Goal: Transaction & Acquisition: Obtain resource

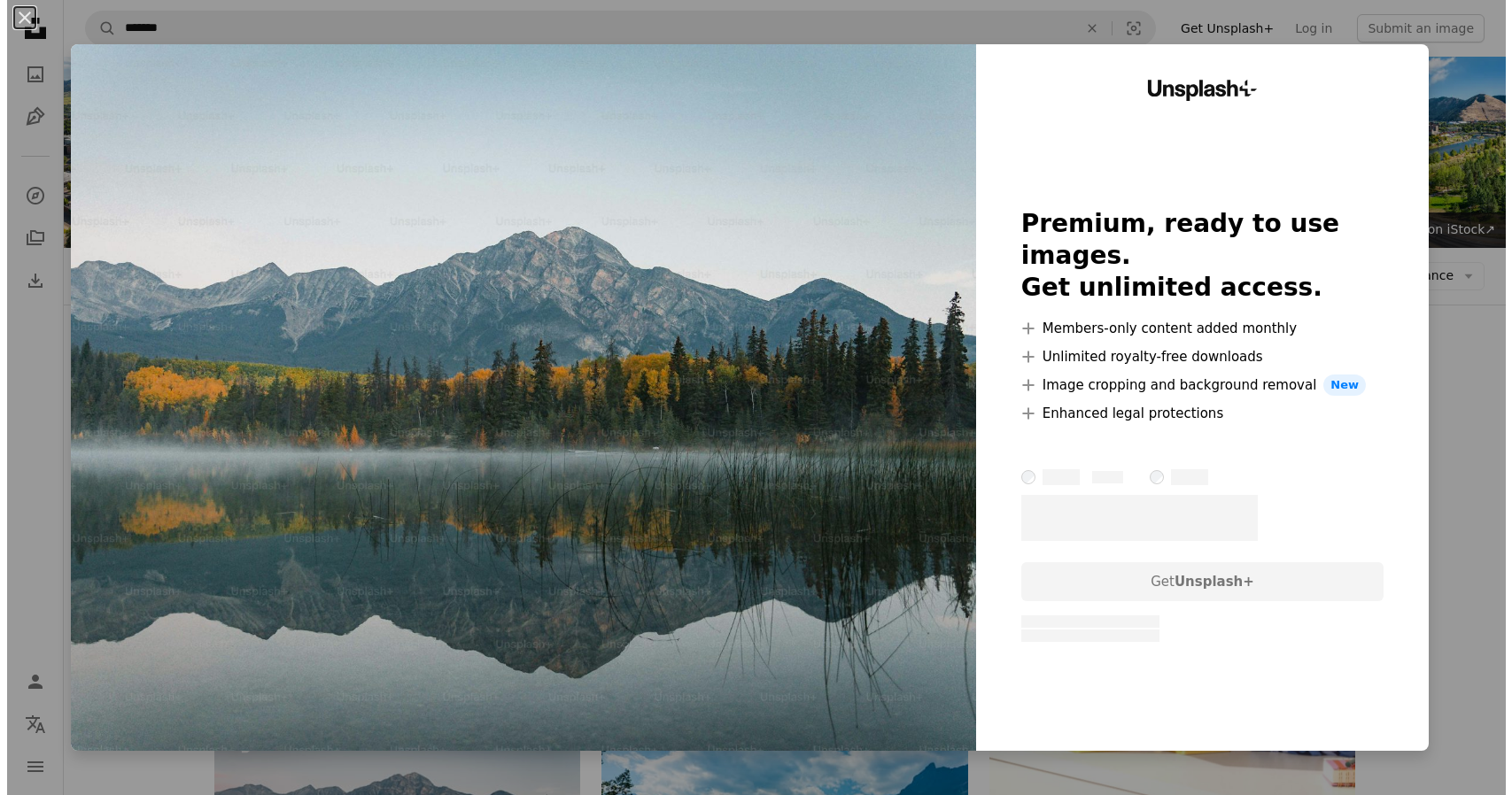
scroll to position [531, 0]
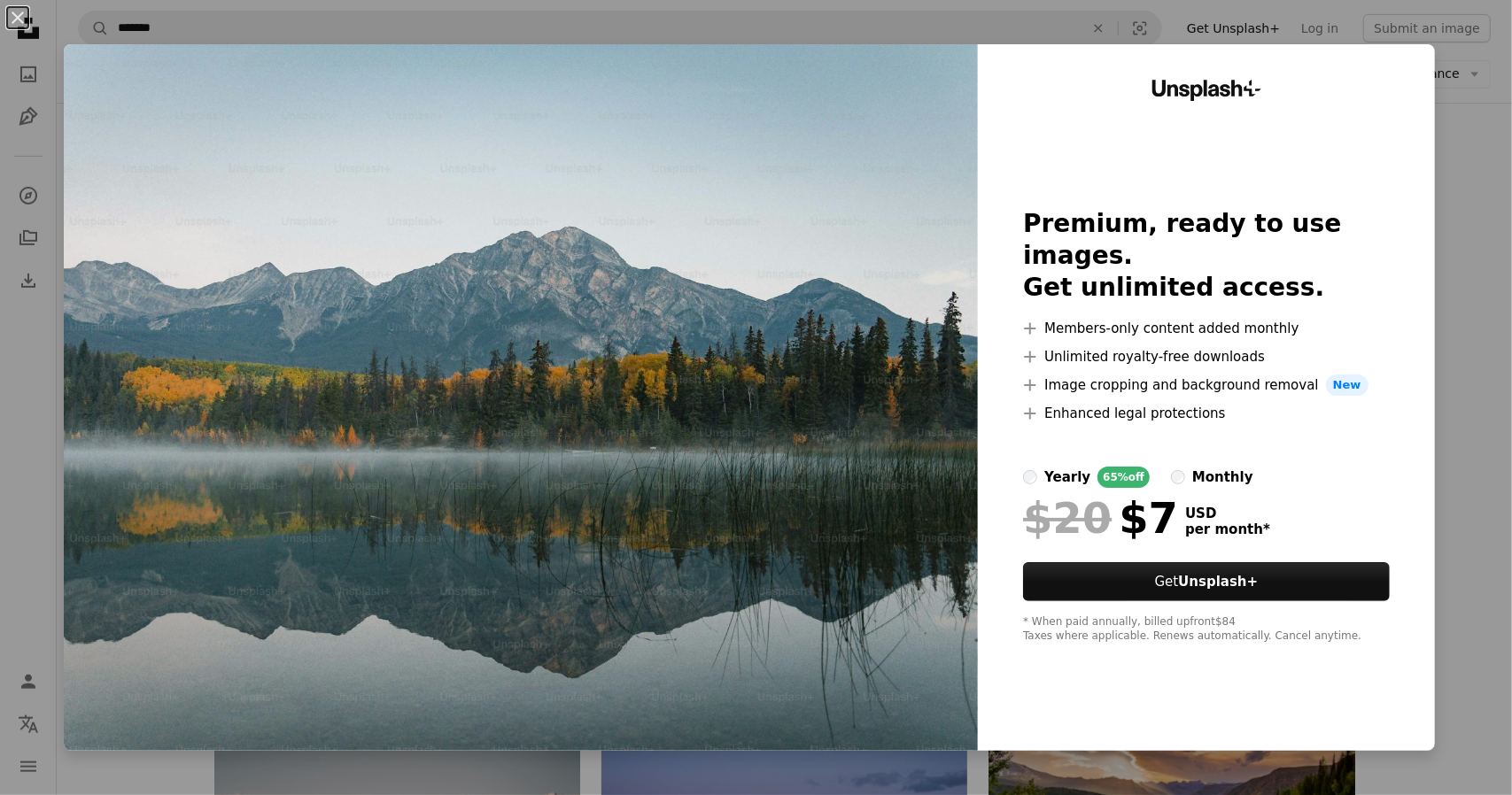
click at [1469, 342] on div "An X shape Unsplash+ Premium, ready to use images. Get unlimited access. A plus…" at bounding box center [756, 397] width 1512 height 795
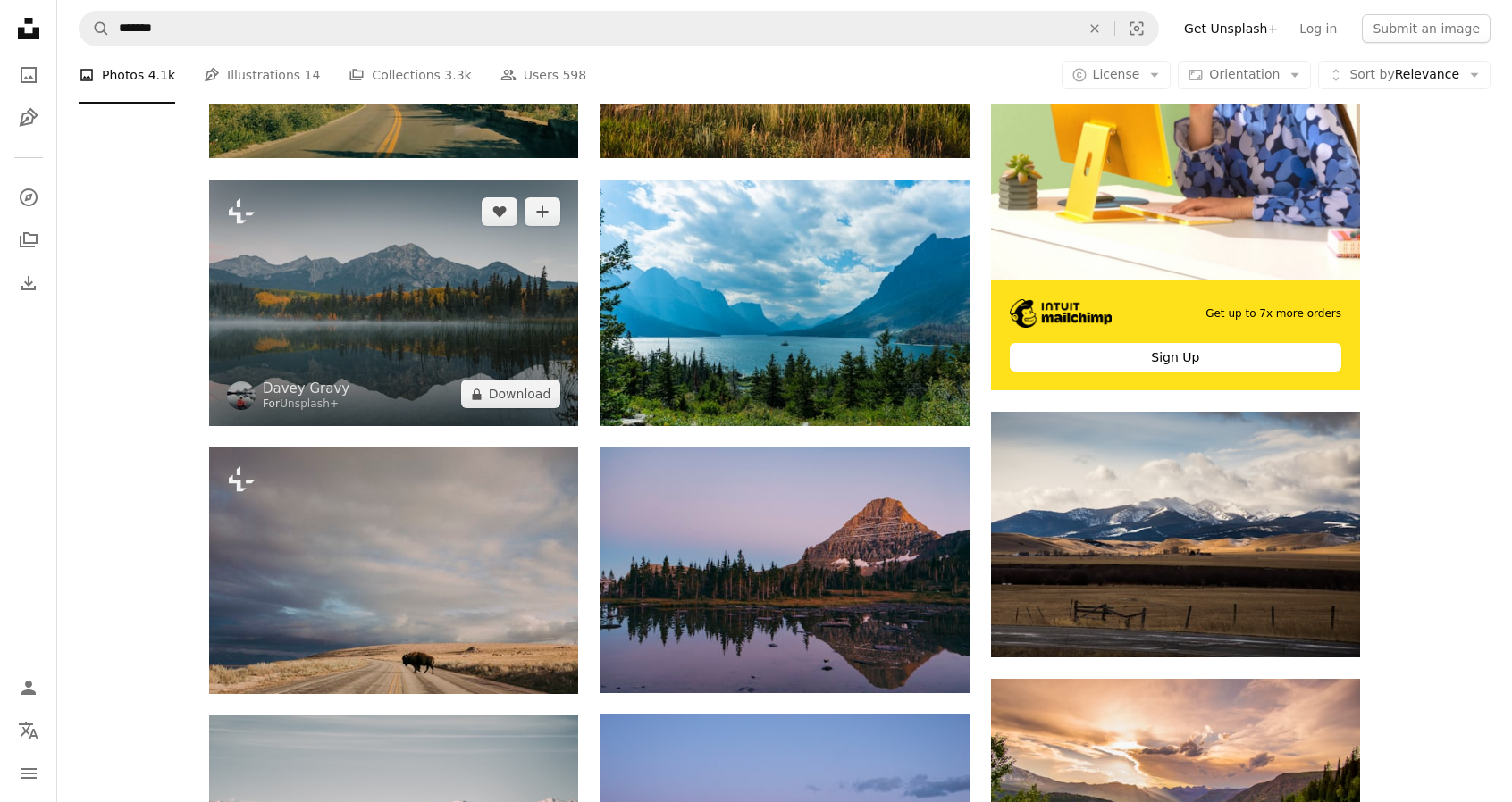
click at [450, 312] on img at bounding box center [393, 302] width 369 height 246
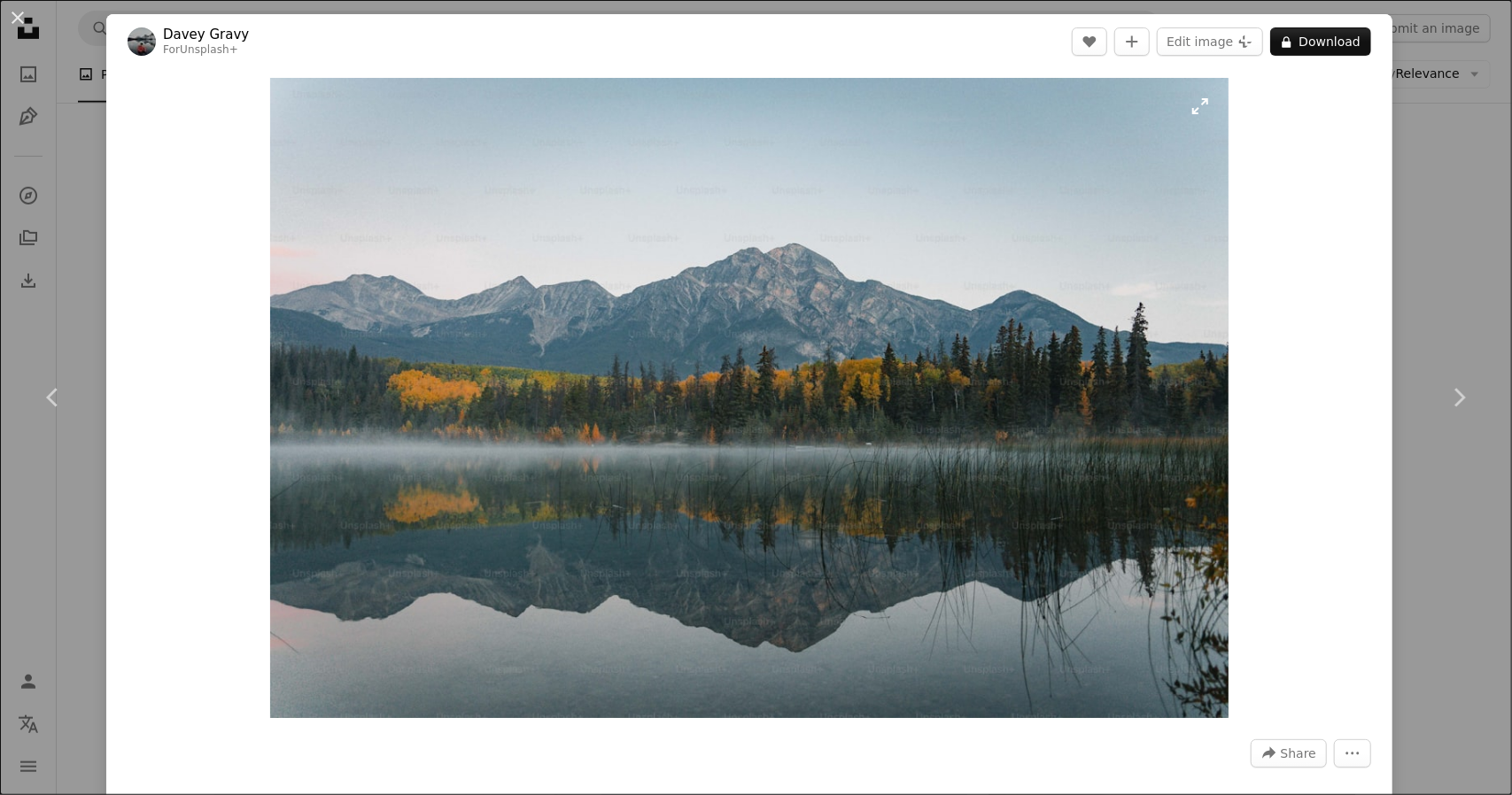
click at [1194, 108] on img "Zoom in on this image" at bounding box center [749, 398] width 958 height 640
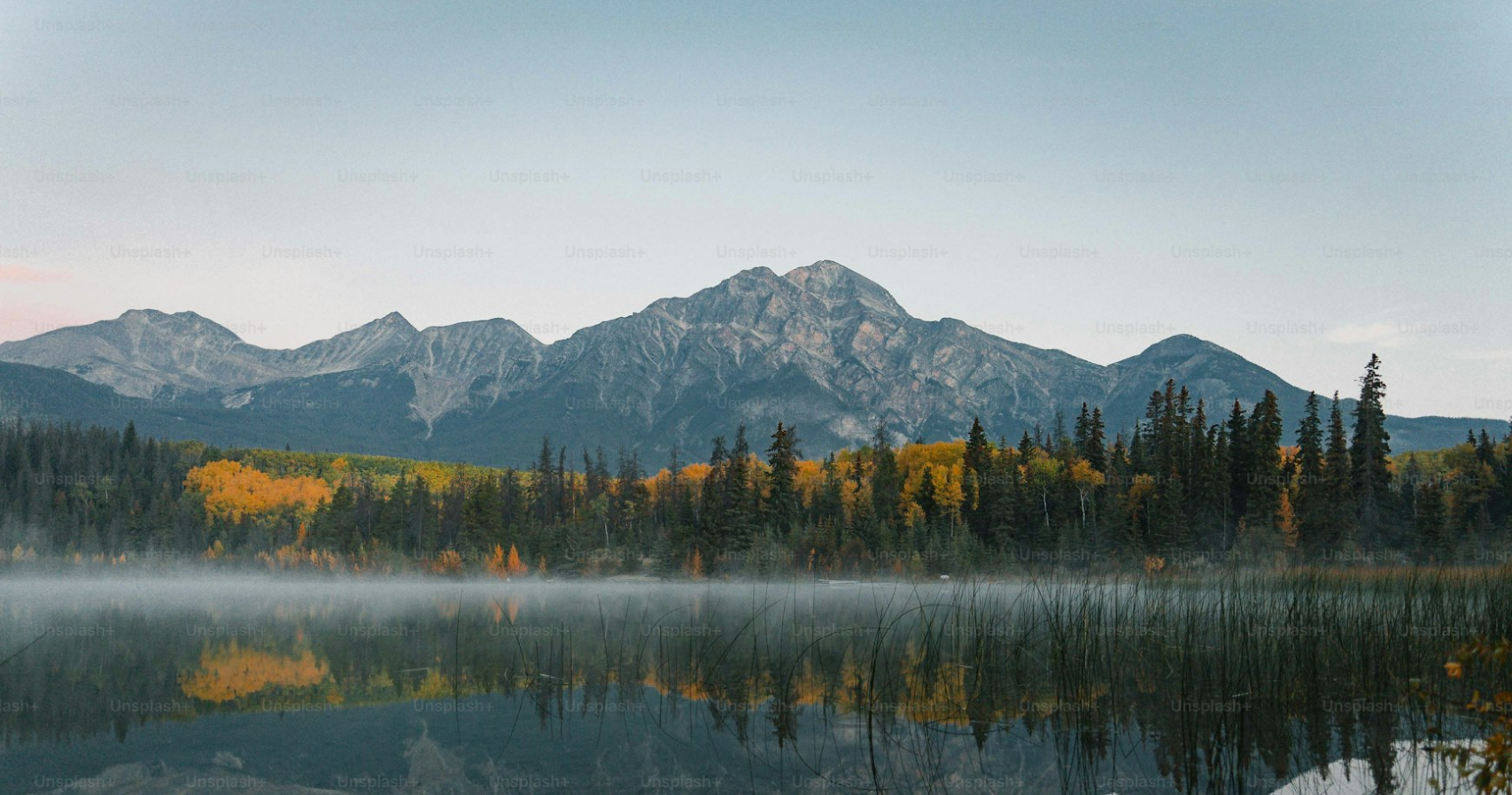
scroll to position [98, 0]
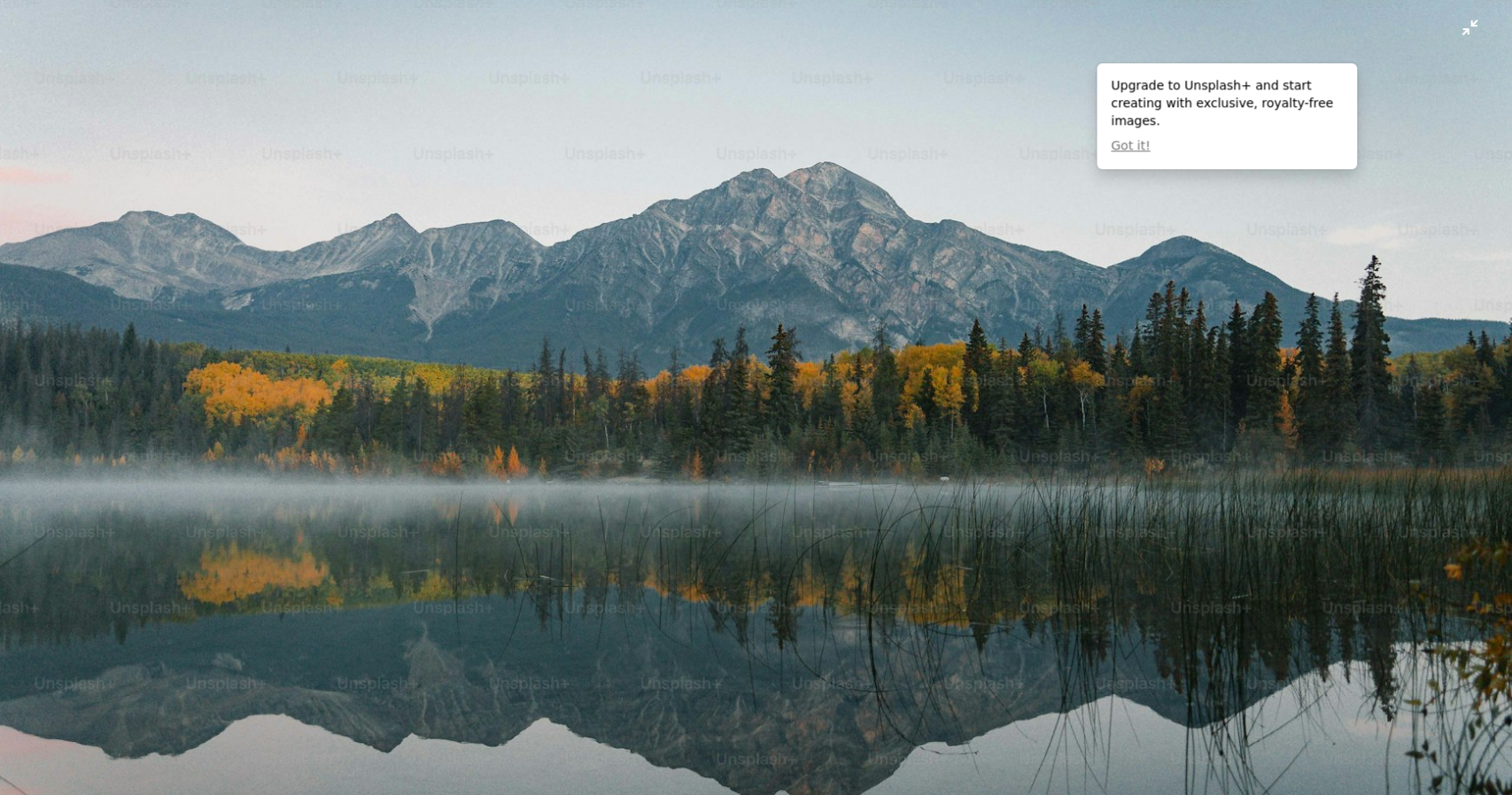
click at [1459, 25] on img "Zoom out on this image" at bounding box center [756, 406] width 1514 height 1011
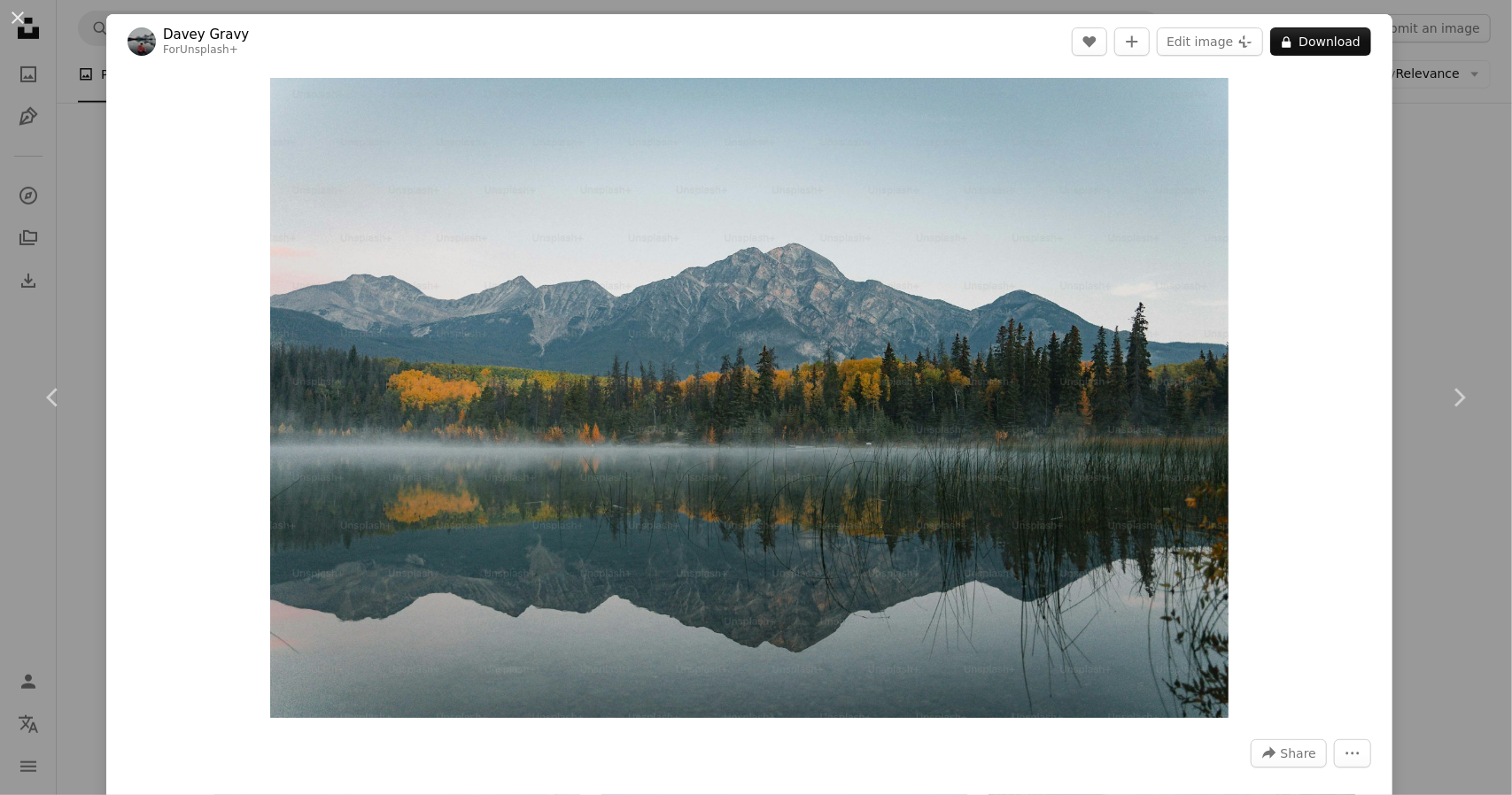
drag, startPoint x: 1332, startPoint y: 62, endPoint x: 1325, endPoint y: 43, distance: 20.2
click at [1332, 61] on header "Davey Gravy For Unsplash+ A heart A plus sign Edit image Plus sign for Unsplash…" at bounding box center [749, 41] width 1286 height 55
click at [1324, 42] on button "A lock Download" at bounding box center [1321, 41] width 101 height 28
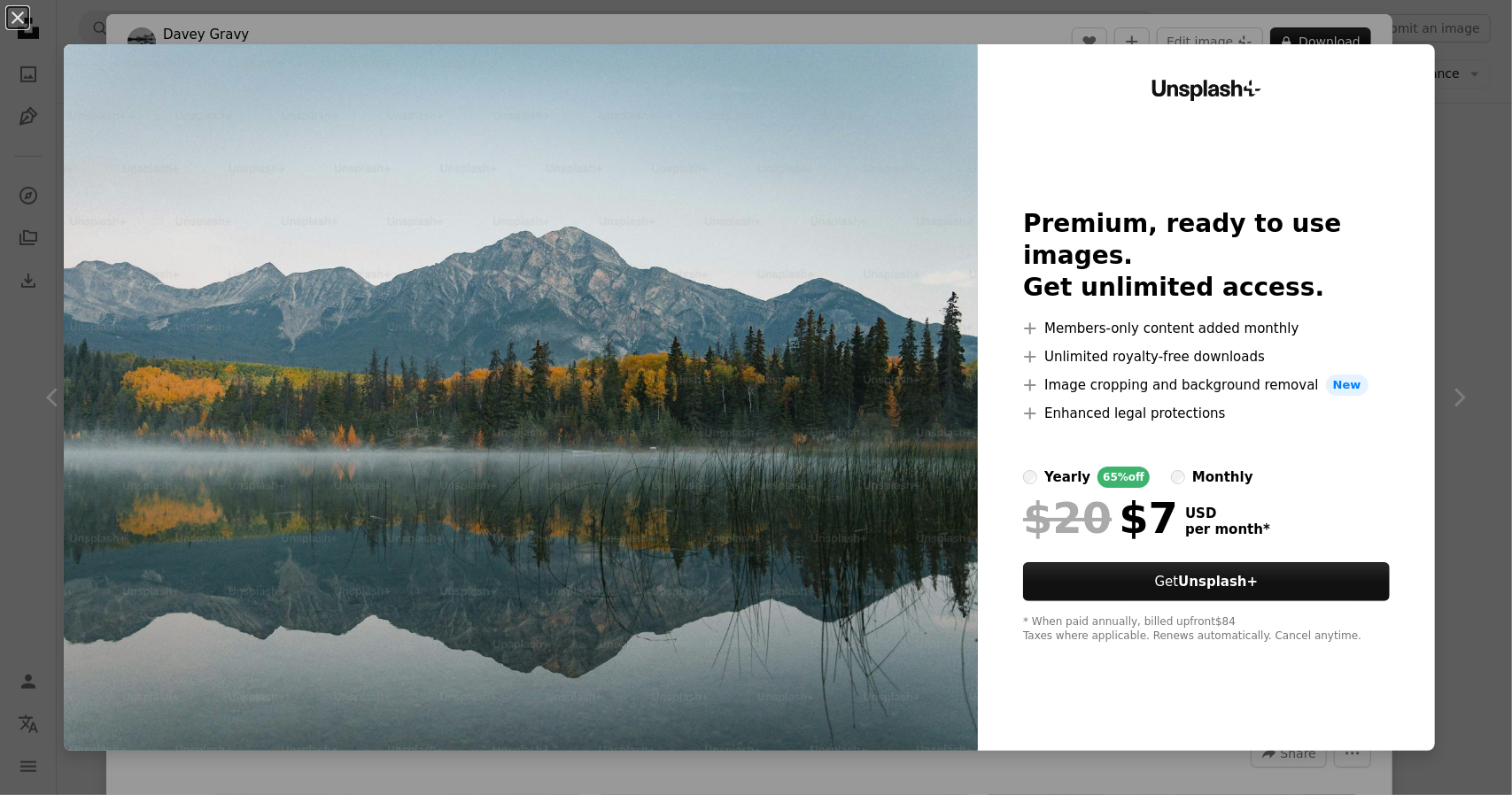
click at [1474, 307] on div "An X shape Unsplash+ Premium, ready to use images. Get unlimited access. A plus…" at bounding box center [756, 397] width 1512 height 795
